Goal: Check status: Check status

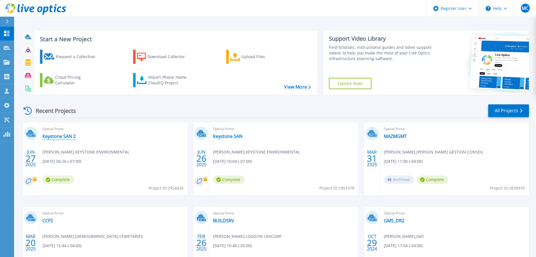
click at [56, 136] on link "Keystone SAN 2" at bounding box center [59, 136] width 33 height 6
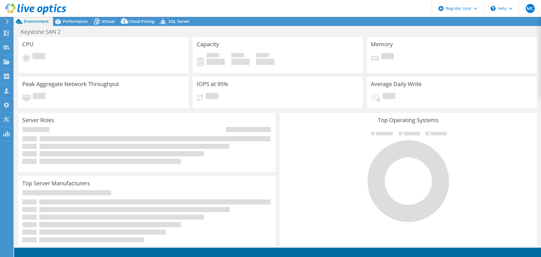
select select "USD"
select select "[GEOGRAPHIC_DATA]"
select select "CAD"
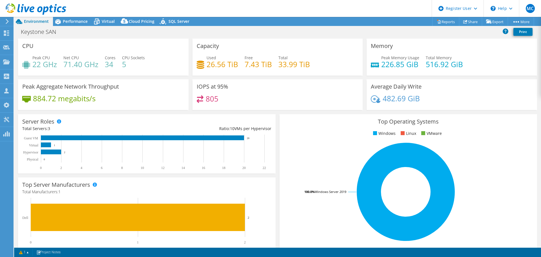
select select "USD"
